Goal: Task Accomplishment & Management: Manage account settings

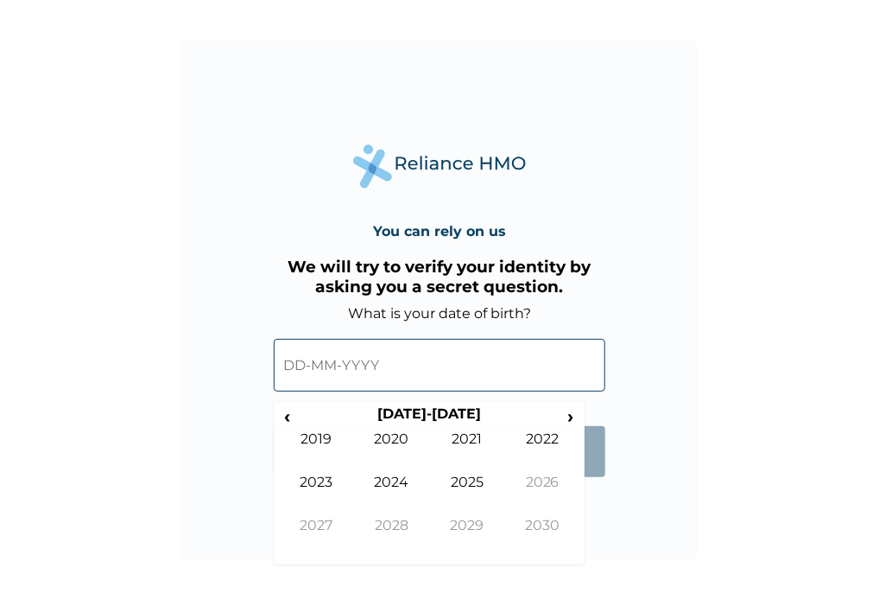
click at [411, 375] on input "text" at bounding box center [440, 365] width 332 height 53
click at [292, 427] on span "‹" at bounding box center [287, 416] width 18 height 22
click at [295, 424] on span "‹" at bounding box center [287, 416] width 18 height 22
click at [295, 422] on span "‹" at bounding box center [287, 416] width 18 height 22
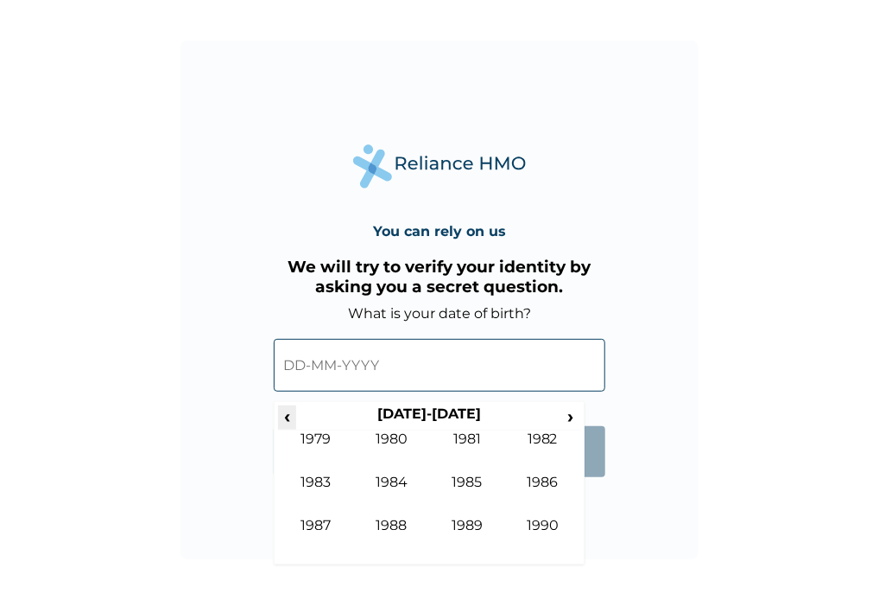
click at [295, 422] on span "‹" at bounding box center [287, 416] width 18 height 22
click at [465, 485] on td "1975" at bounding box center [467, 494] width 76 height 43
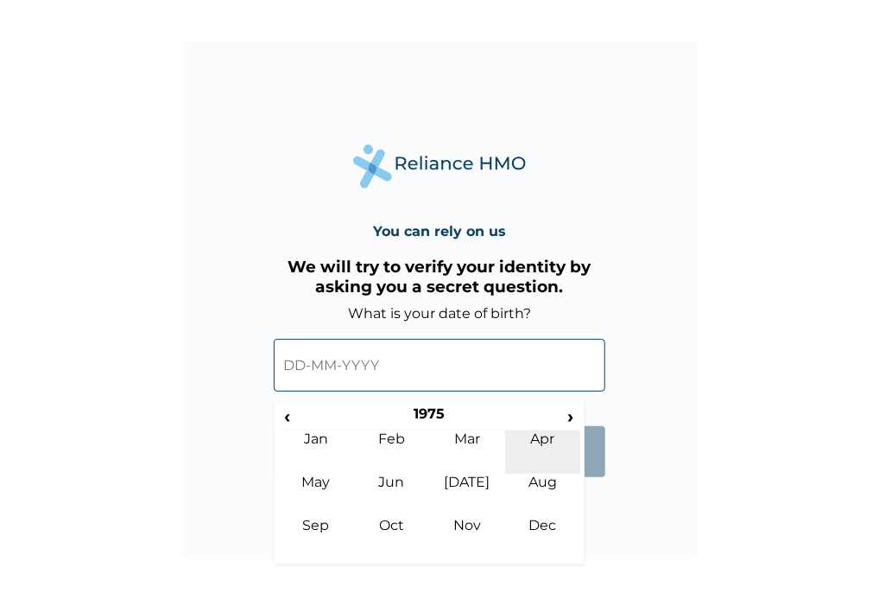
click at [553, 442] on td "Apr" at bounding box center [543, 451] width 76 height 43
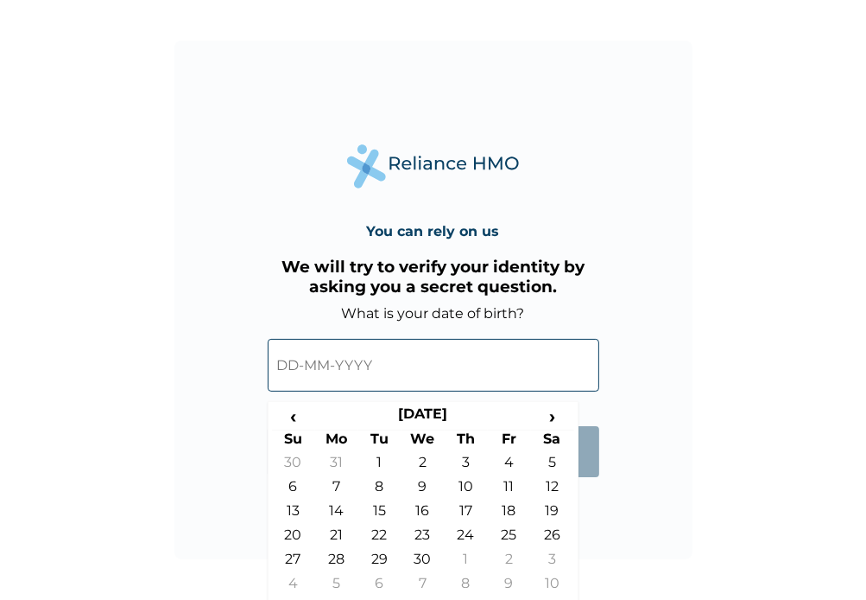
click at [556, 459] on td "5" at bounding box center [552, 466] width 43 height 24
type input "05-04-1975"
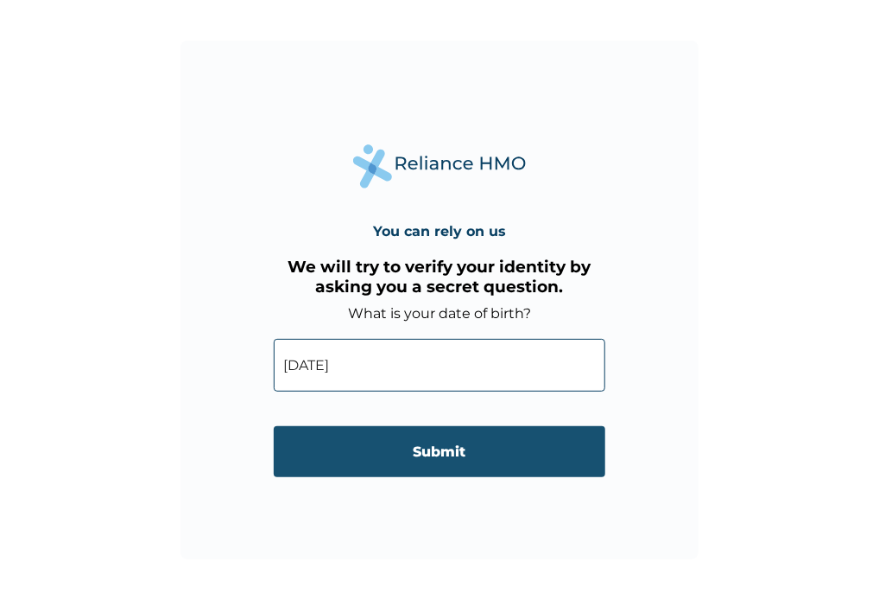
click at [492, 446] on input "Submit" at bounding box center [440, 451] width 332 height 51
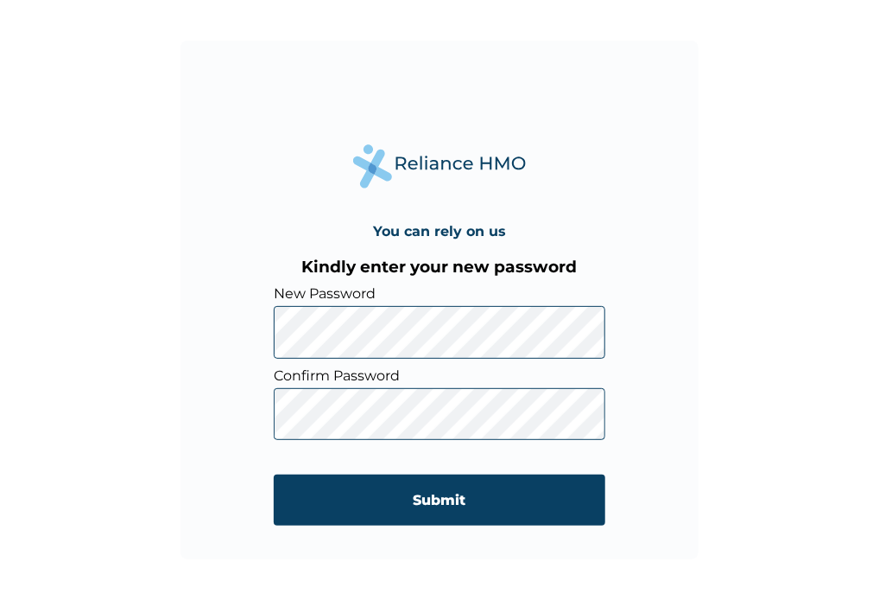
click input "Submit" at bounding box center [440, 499] width 332 height 51
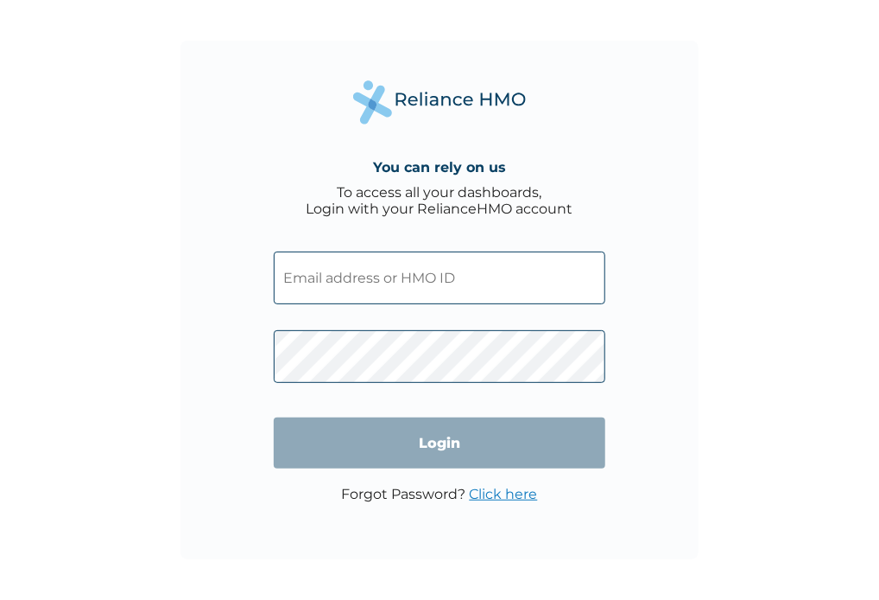
type input "GBI/10010/A"
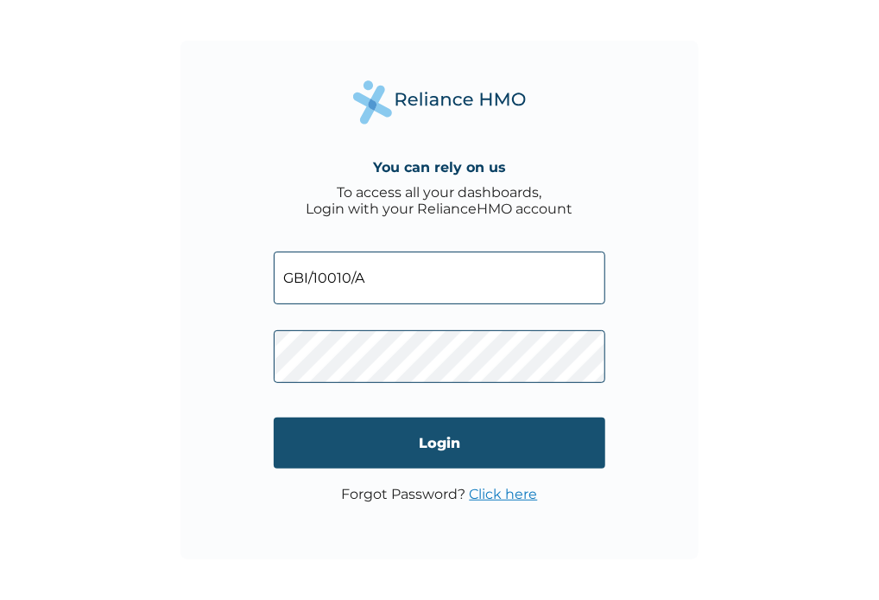
click at [441, 452] on input "Login" at bounding box center [440, 442] width 332 height 51
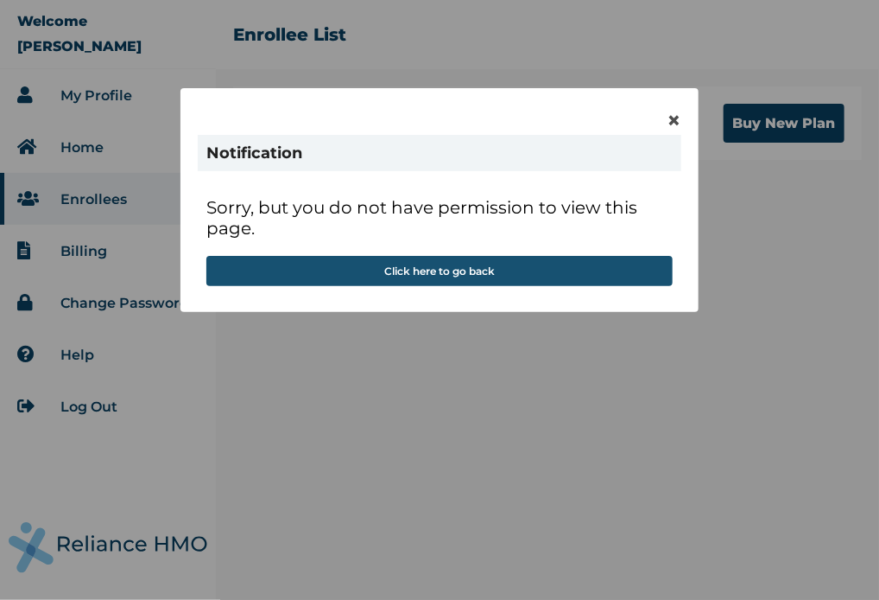
click at [434, 270] on button "Click here to go back" at bounding box center [439, 271] width 466 height 30
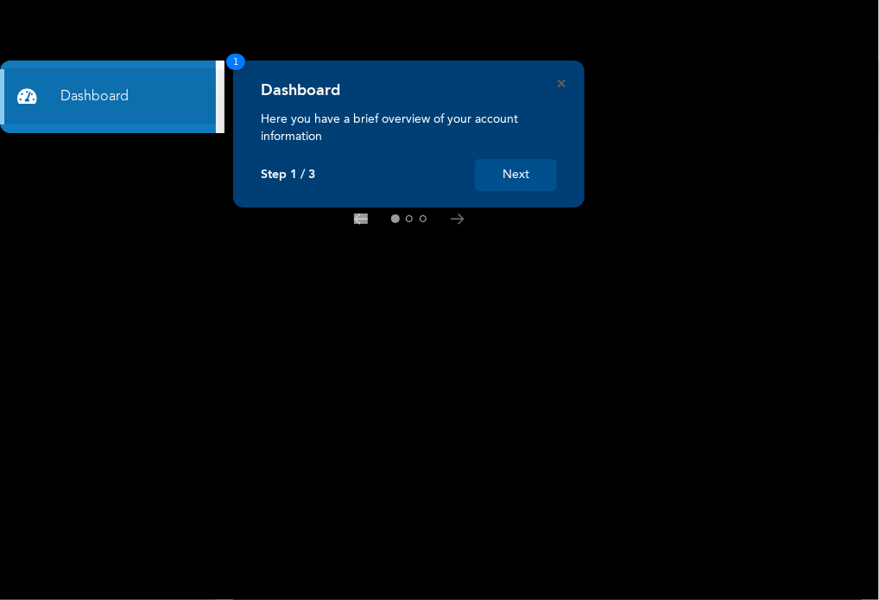
click at [524, 177] on button "Next" at bounding box center [516, 175] width 82 height 32
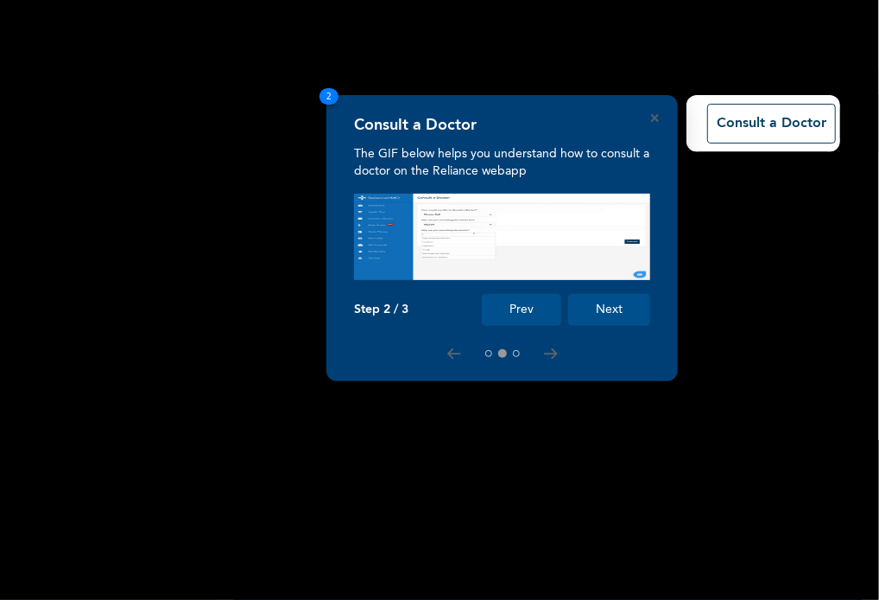
click at [602, 310] on button "Next" at bounding box center [609, 310] width 82 height 32
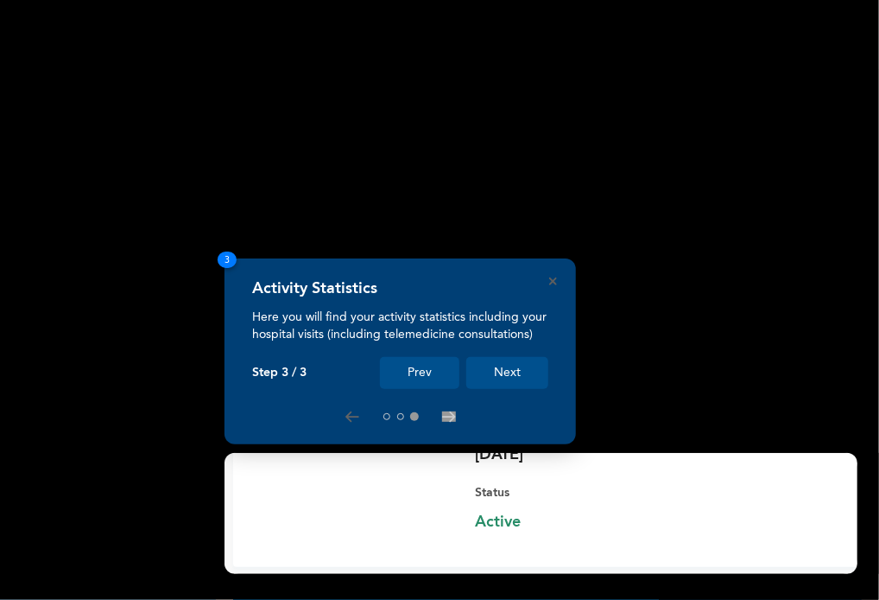
scroll to position [215, 0]
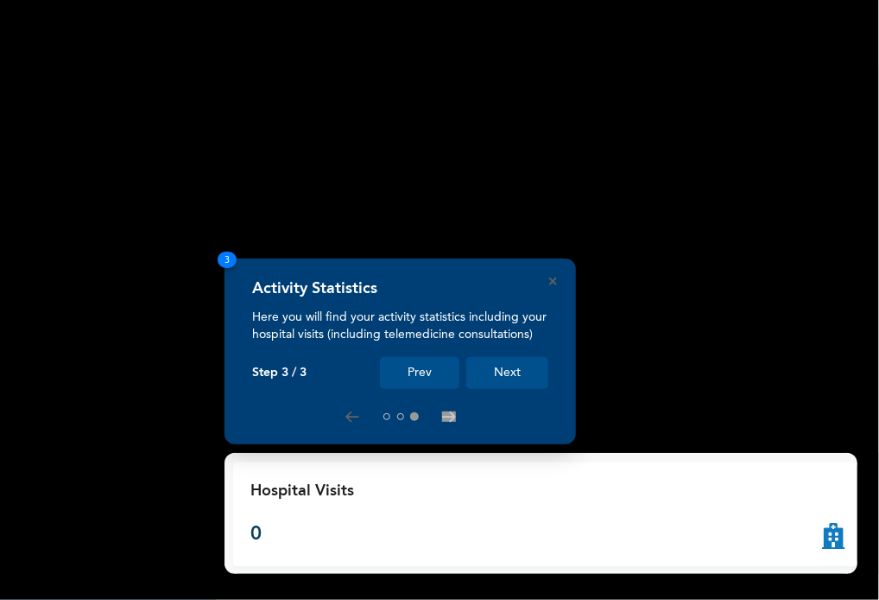
click at [512, 376] on button "Next" at bounding box center [507, 373] width 82 height 32
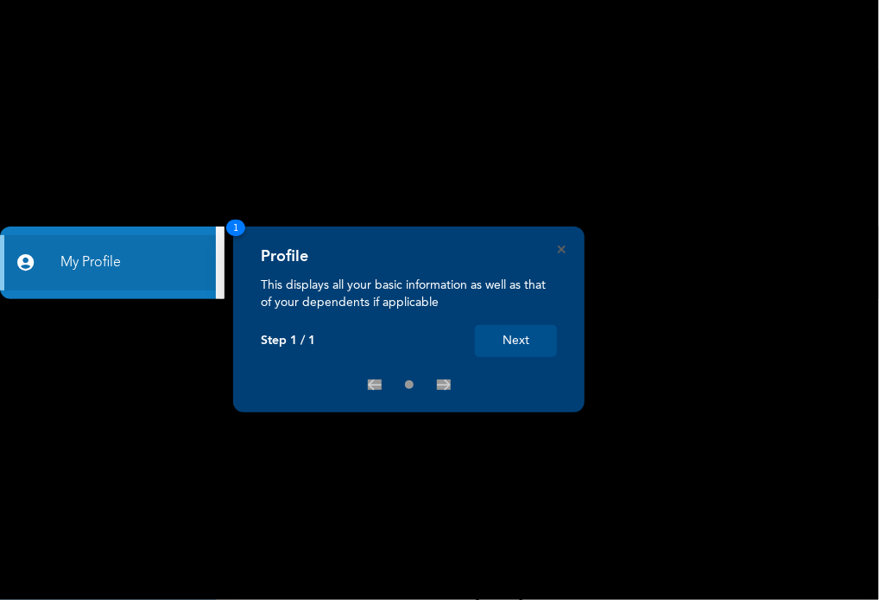
click at [499, 343] on button "Next" at bounding box center [516, 341] width 82 height 32
